Goal: Task Accomplishment & Management: Complete application form

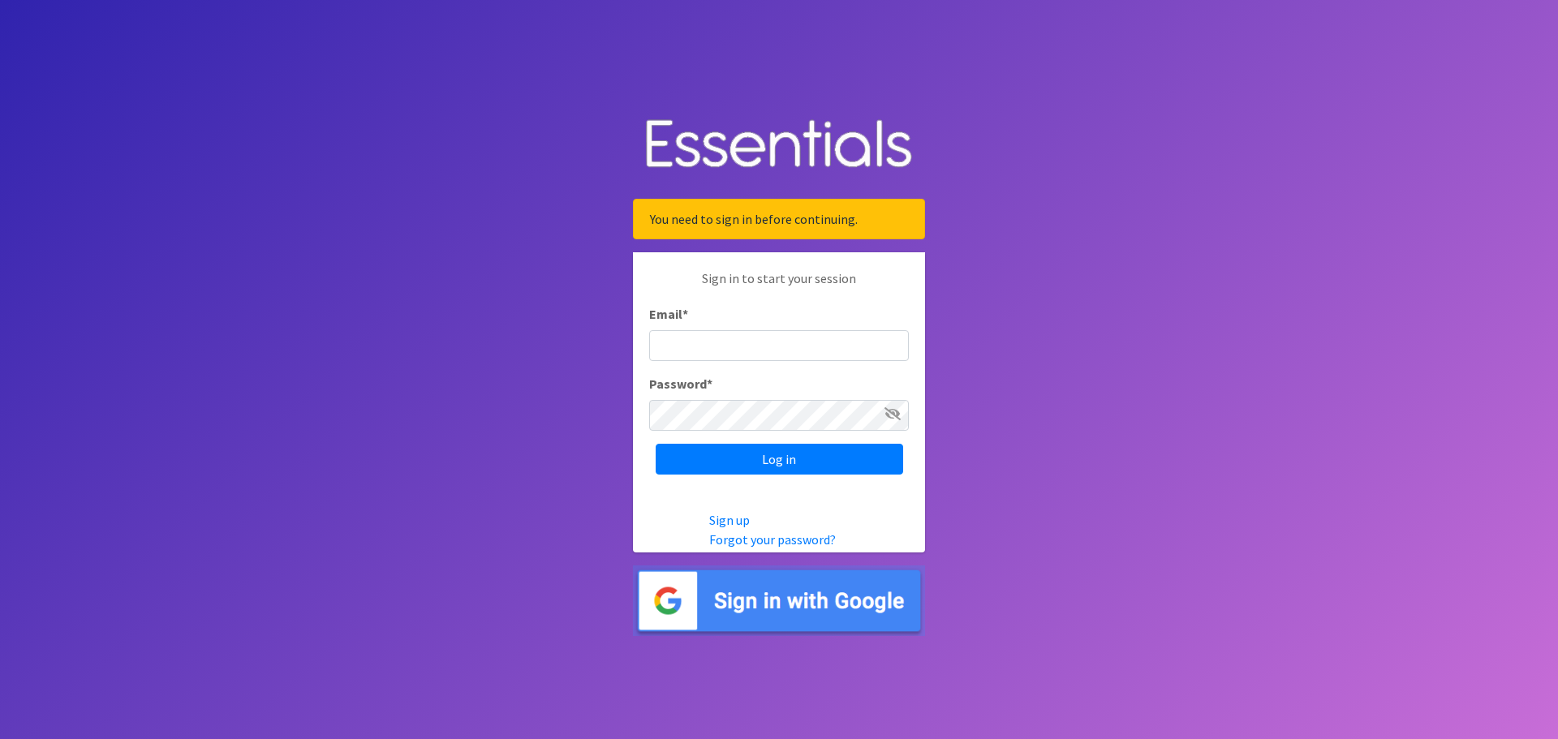
click at [758, 346] on input "Email *" at bounding box center [779, 345] width 260 height 31
type input "[PERSON_NAME][EMAIL_ADDRESS][DOMAIN_NAME]"
click at [768, 451] on input "Log in" at bounding box center [779, 459] width 247 height 31
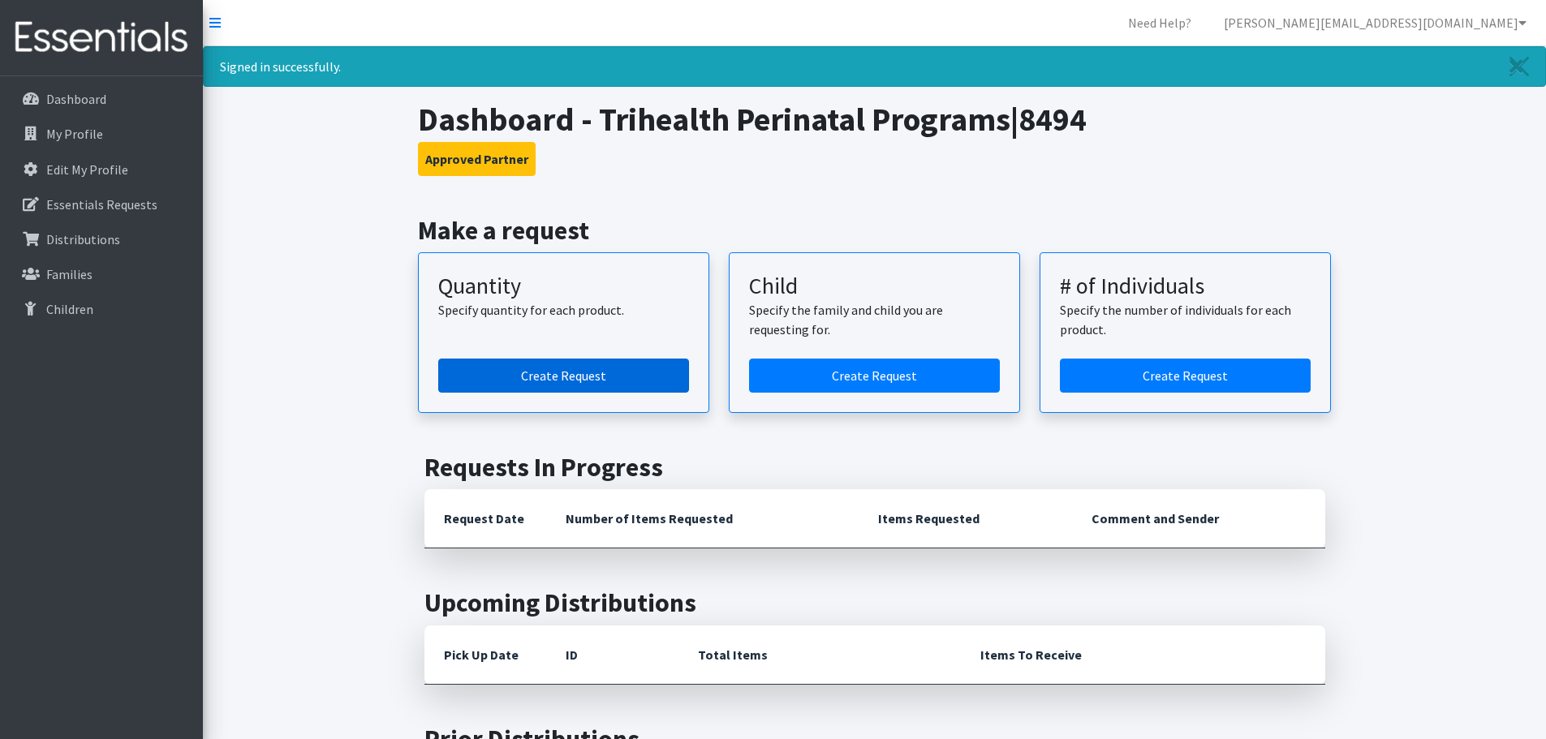
click at [607, 375] on link "Create Request" at bounding box center [563, 376] width 251 height 34
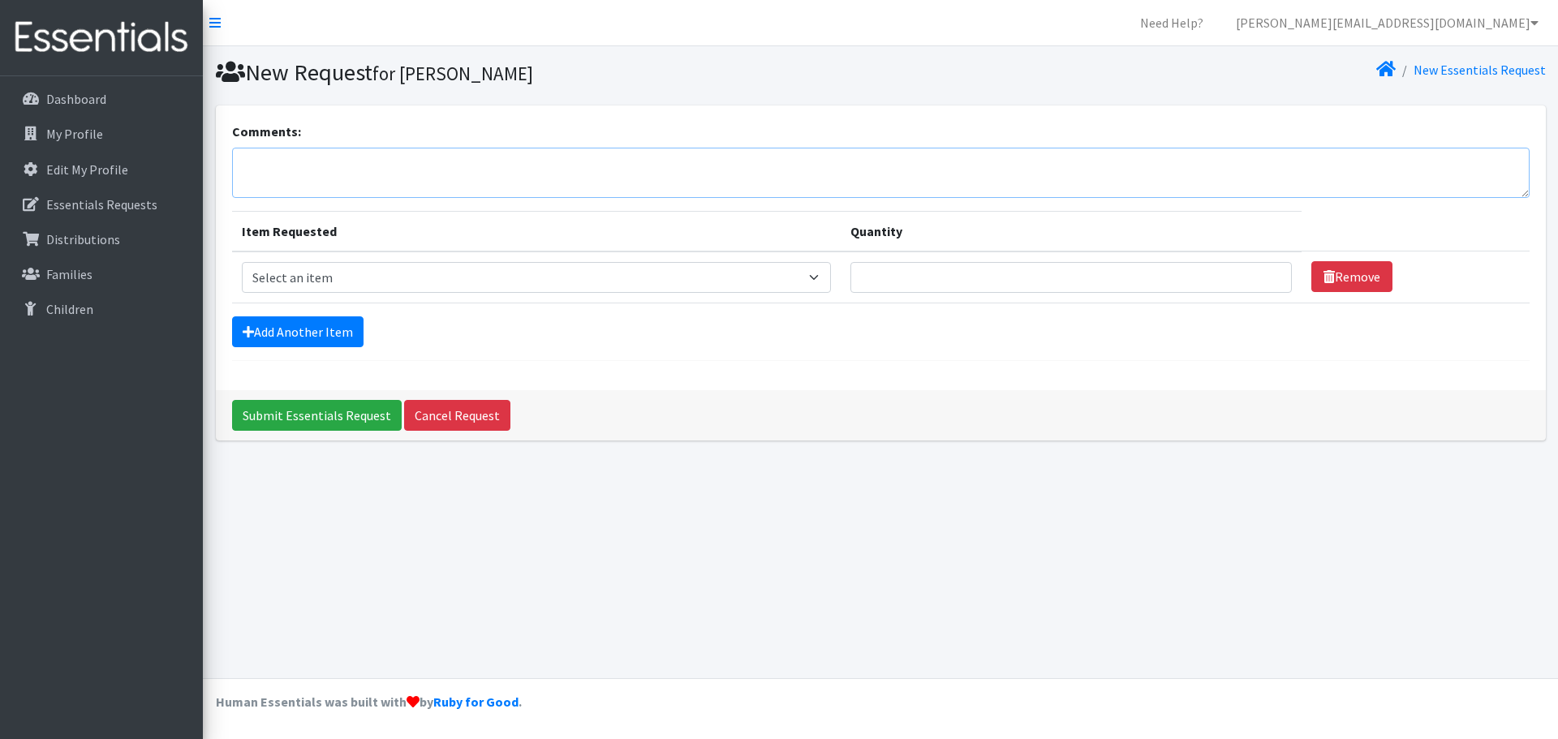
click at [364, 170] on textarea "Comments:" at bounding box center [880, 173] width 1297 height 50
type textarea "[GEOGRAPHIC_DATA]"
click at [432, 260] on td "Item Requested Select an item Fly&Dry Potty Kit- 2T/3T Boy Fly&Dry Potty Kit- 2…" at bounding box center [536, 278] width 609 height 52
click at [445, 269] on select "Select an item Fly&Dry Potty Kit- 2T/3T Boy Fly&Dry Potty Kit- 2T/3T Girl Kids …" at bounding box center [537, 277] width 590 height 31
click at [333, 286] on select "Select an item Fly&Dry Potty Kit- 2T/3T Boy Fly&Dry Potty Kit- 2T/3T Girl Kids …" at bounding box center [537, 277] width 590 height 31
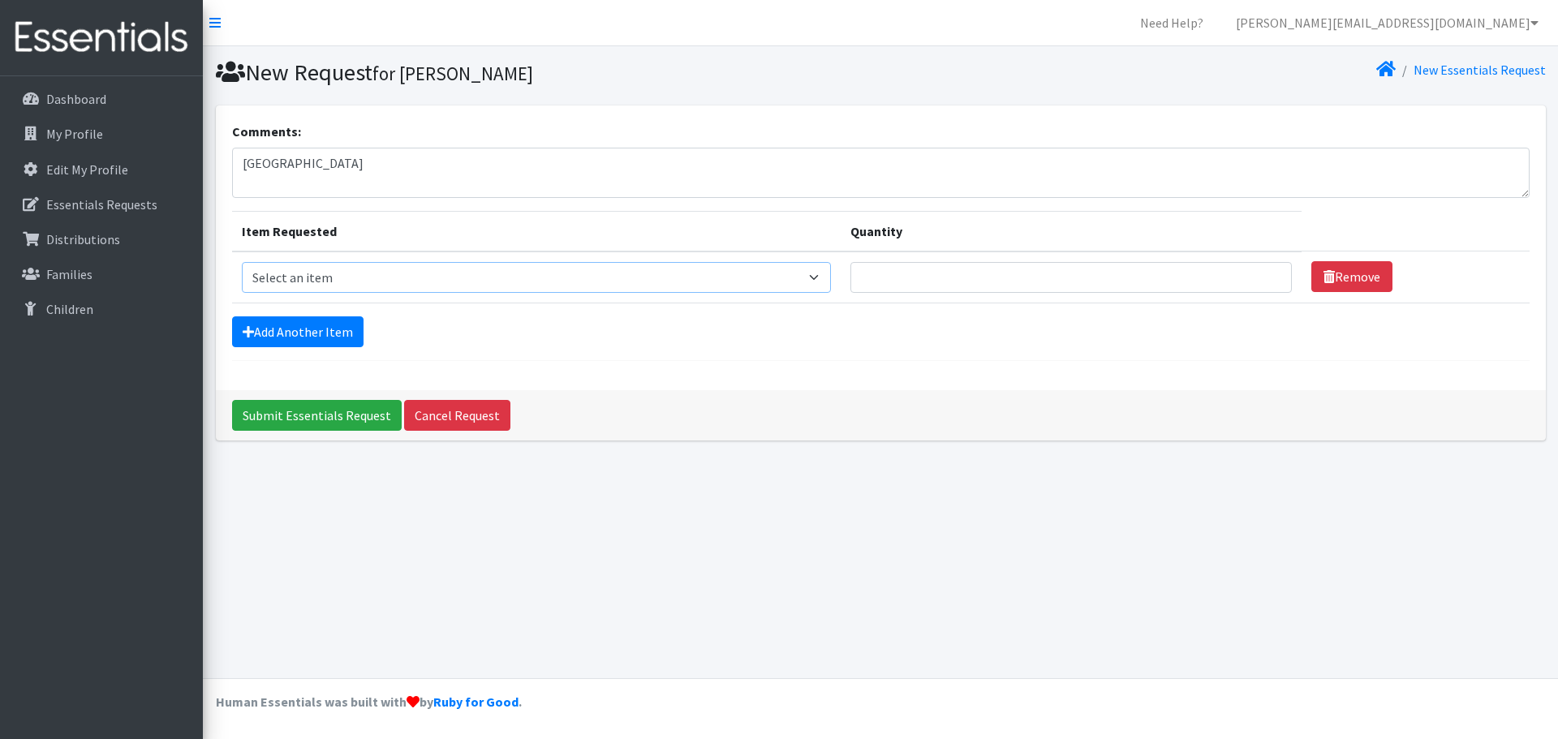
select select "15347"
click at [242, 262] on select "Select an item Fly&Dry Potty Kit- 2T/3T Boy Fly&Dry Potty Kit- 2T/3T Girl Kids …" at bounding box center [537, 277] width 590 height 31
click at [906, 286] on input "Quantity" at bounding box center [1070, 277] width 441 height 31
type input "20"
click at [308, 342] on link "Add Another Item" at bounding box center [297, 331] width 131 height 31
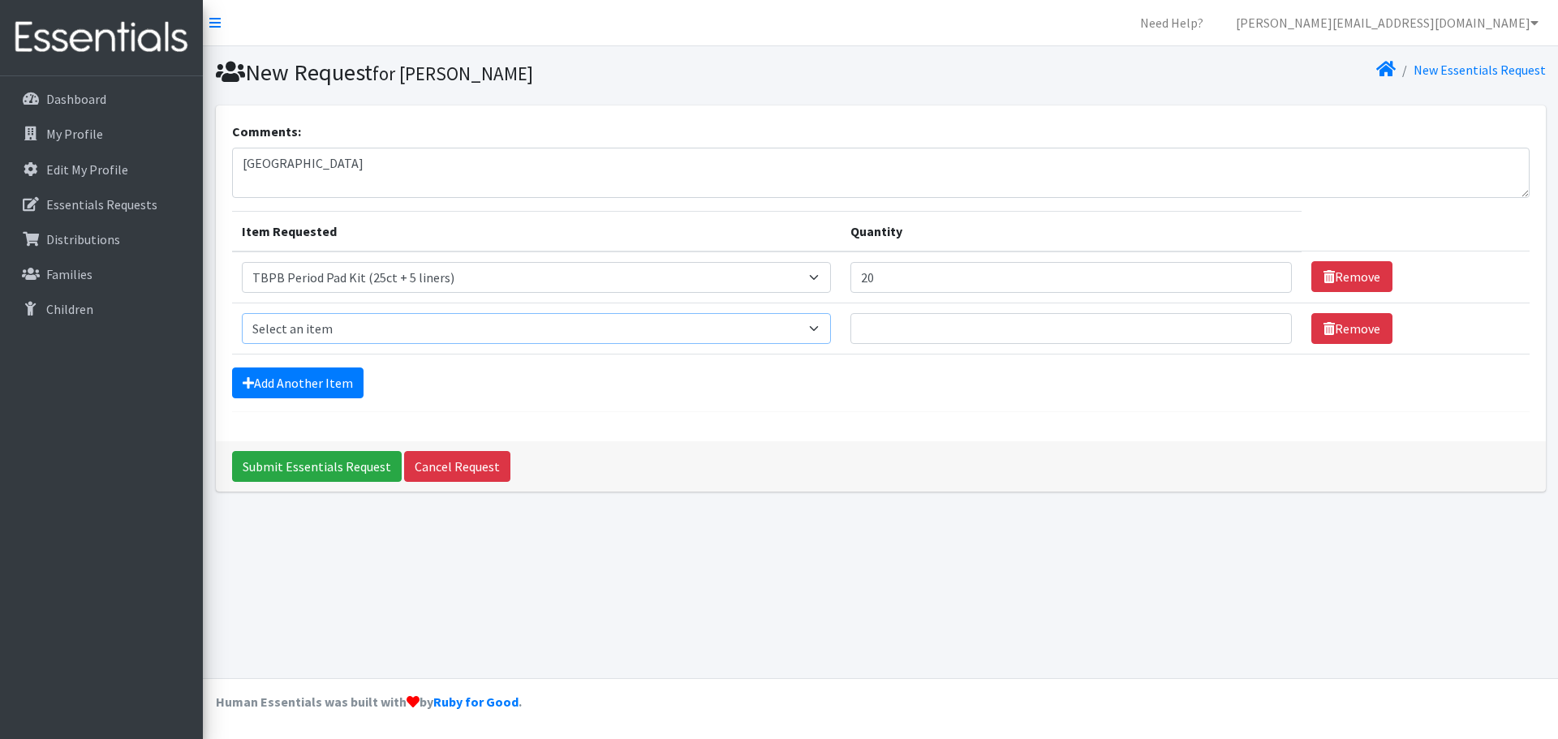
click at [811, 334] on select "Select an item Fly&Dry Potty Kit- 2T/3T Boy Fly&Dry Potty Kit- 2T/3T Girl Kids …" at bounding box center [537, 328] width 590 height 31
select select "1202"
click at [242, 313] on select "Select an item Fly&Dry Potty Kit- 2T/3T Boy Fly&Dry Potty Kit- 2T/3T Girl Kids …" at bounding box center [537, 328] width 590 height 31
click at [891, 330] on input "Quantity" at bounding box center [1070, 328] width 441 height 31
type input "300"
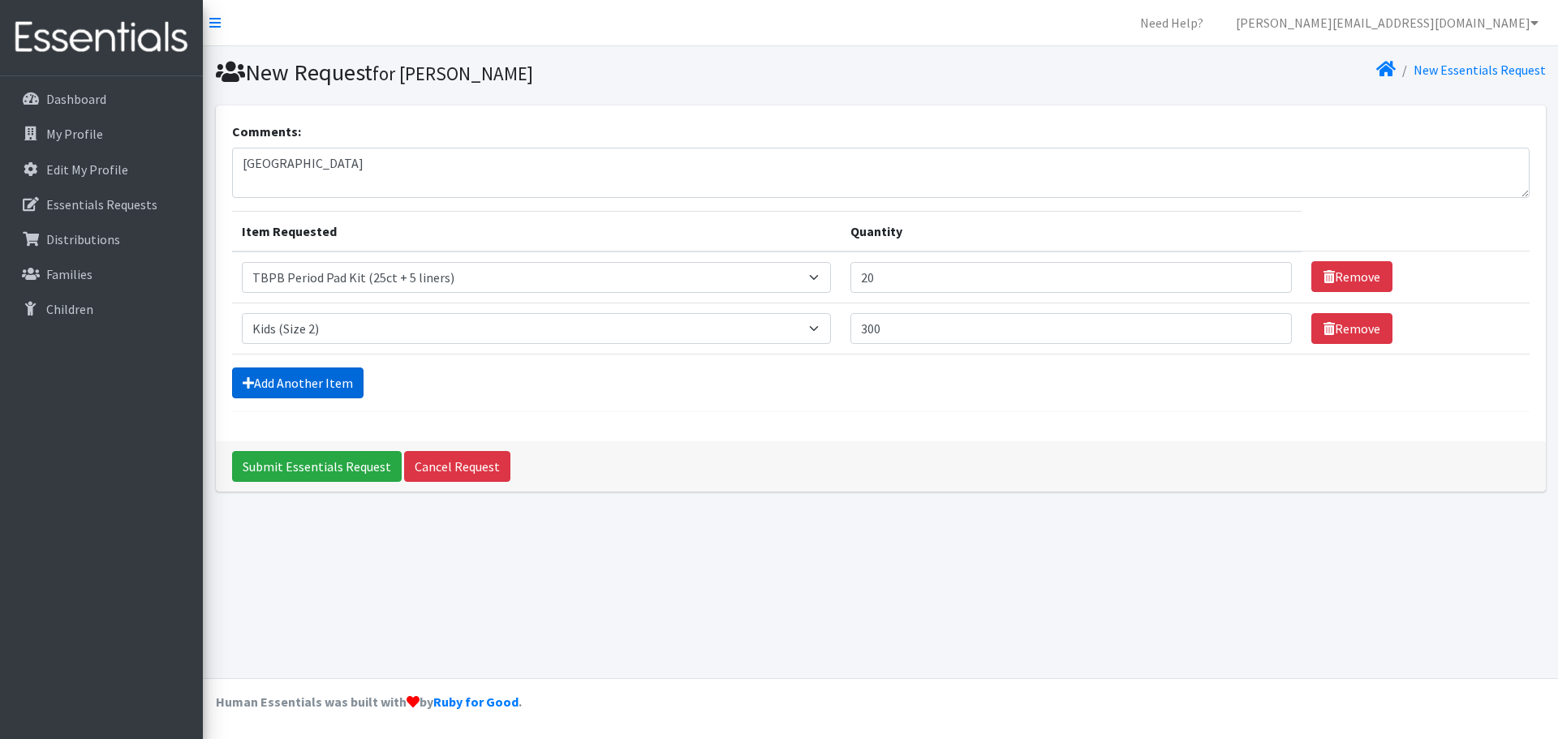
click at [324, 374] on link "Add Another Item" at bounding box center [297, 383] width 131 height 31
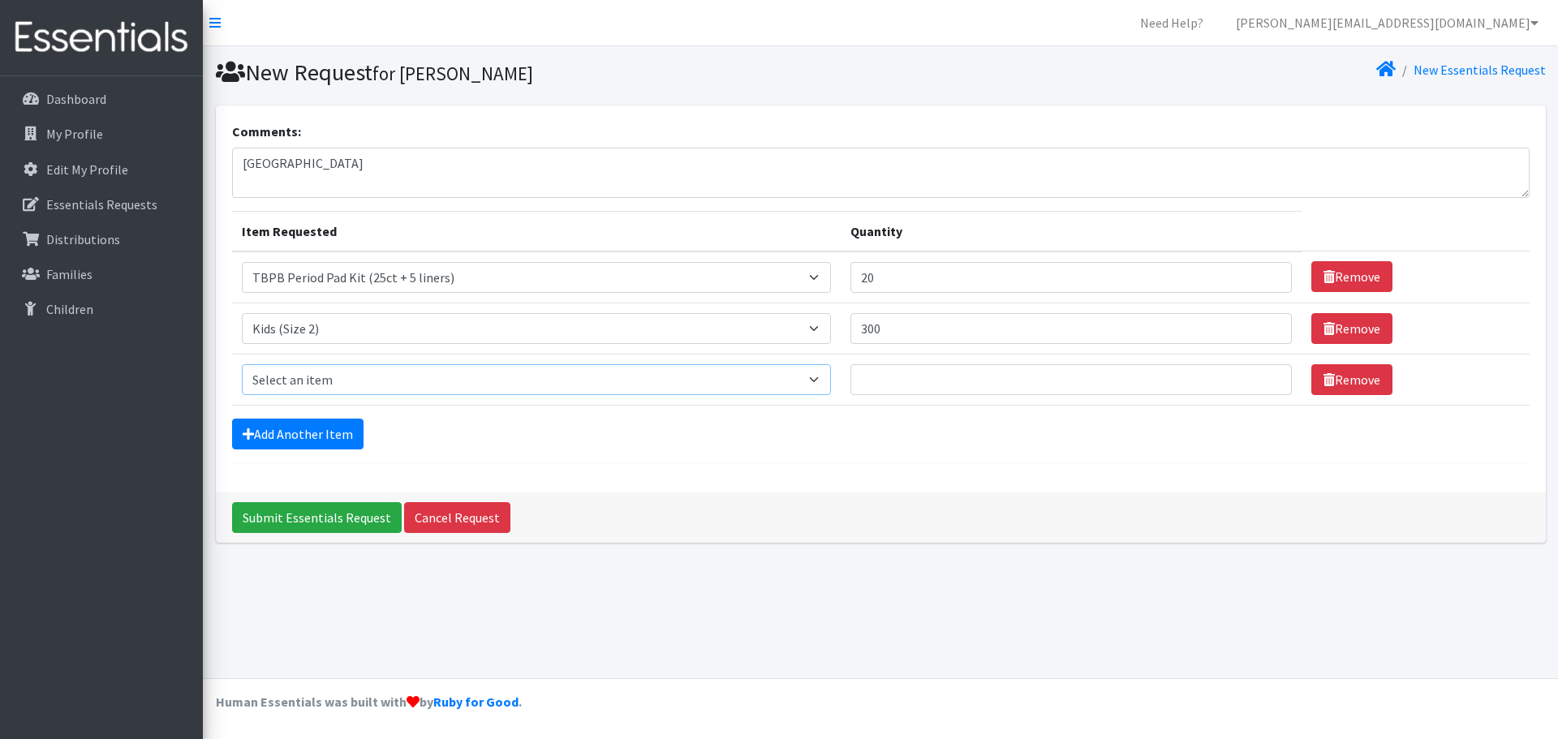
click at [814, 381] on select "Select an item Fly&Dry Potty Kit- 2T/3T Boy Fly&Dry Potty Kit- 2T/3T Girl Kids …" at bounding box center [537, 379] width 590 height 31
click at [880, 459] on form "Comments: [GEOGRAPHIC_DATA] Item Requested Quantity Item Requested Select an it…" at bounding box center [880, 293] width 1297 height 342
click at [1323, 385] on icon at bounding box center [1328, 379] width 11 height 13
click at [1341, 378] on link "Remove" at bounding box center [1351, 379] width 81 height 31
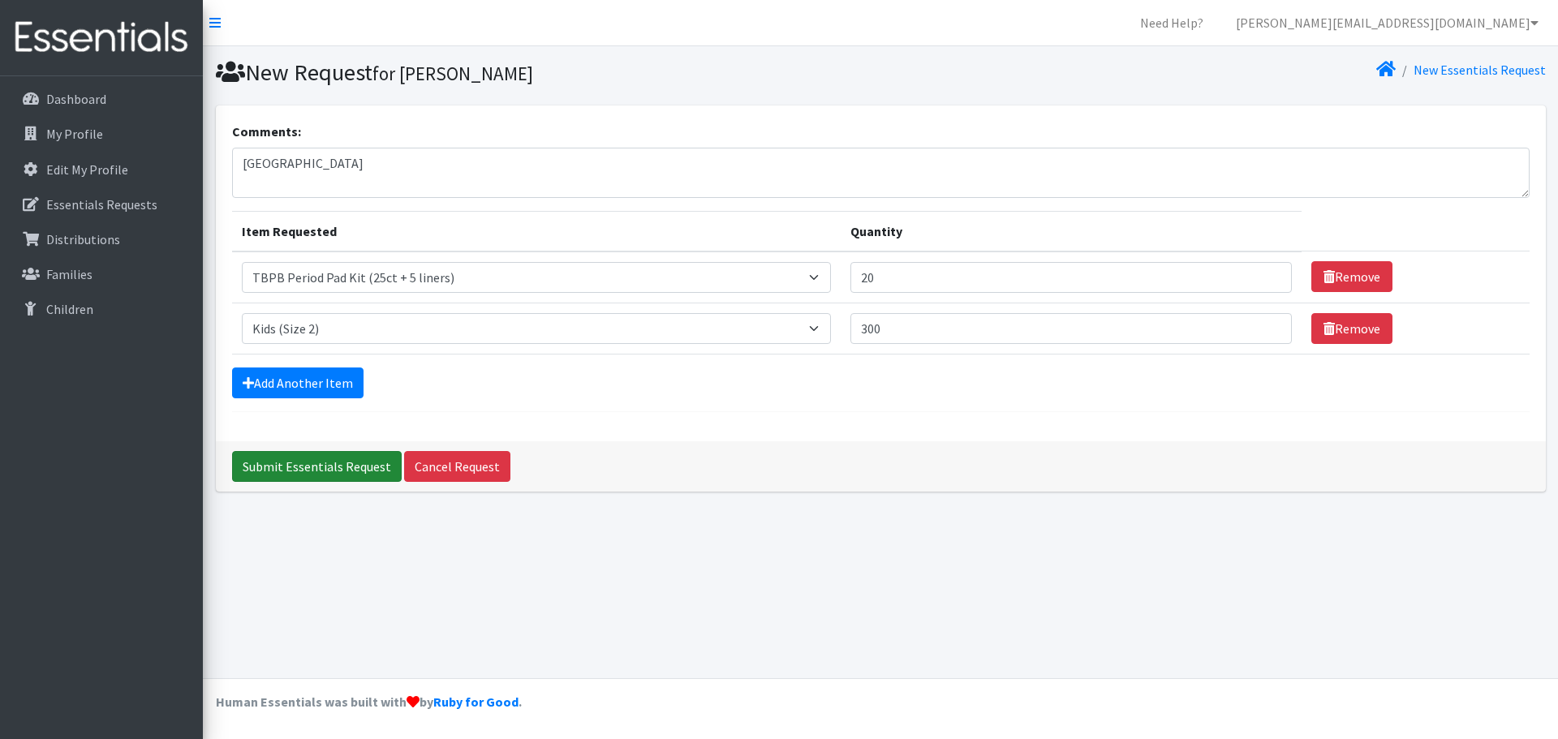
click at [312, 467] on input "Submit Essentials Request" at bounding box center [317, 466] width 170 height 31
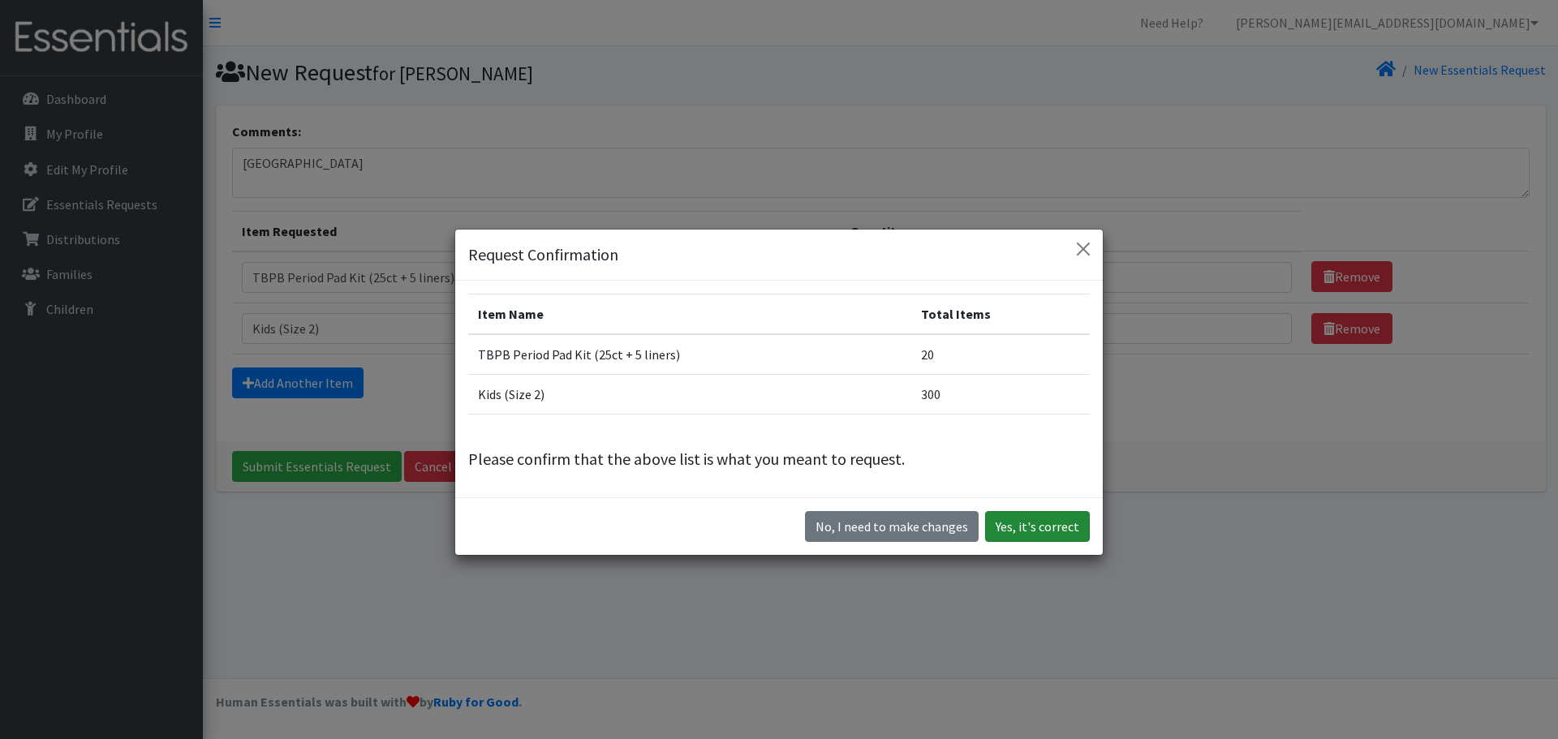
click at [1021, 531] on button "Yes, it's correct" at bounding box center [1037, 526] width 105 height 31
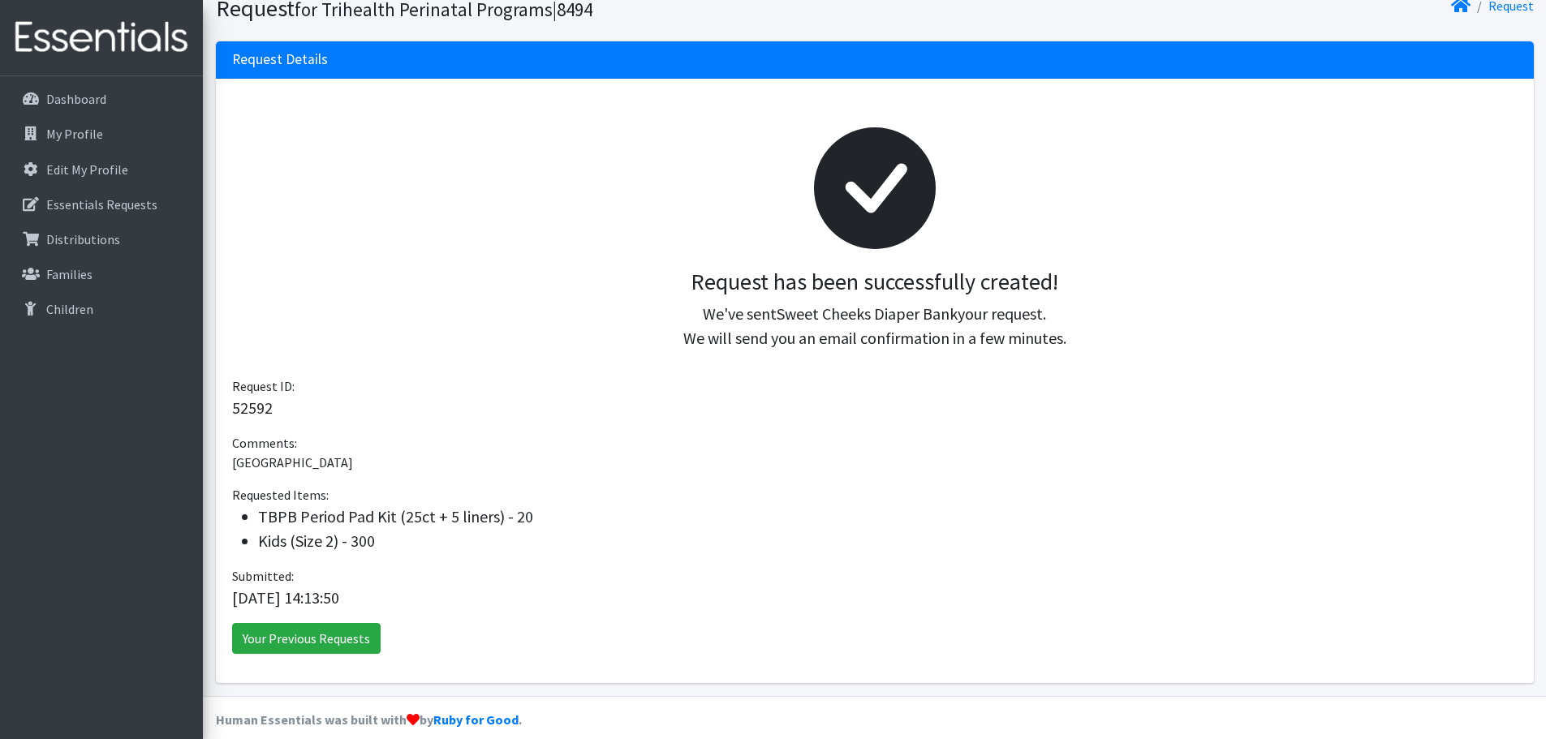
scroll to position [136, 0]
